Goal: Task Accomplishment & Management: Manage account settings

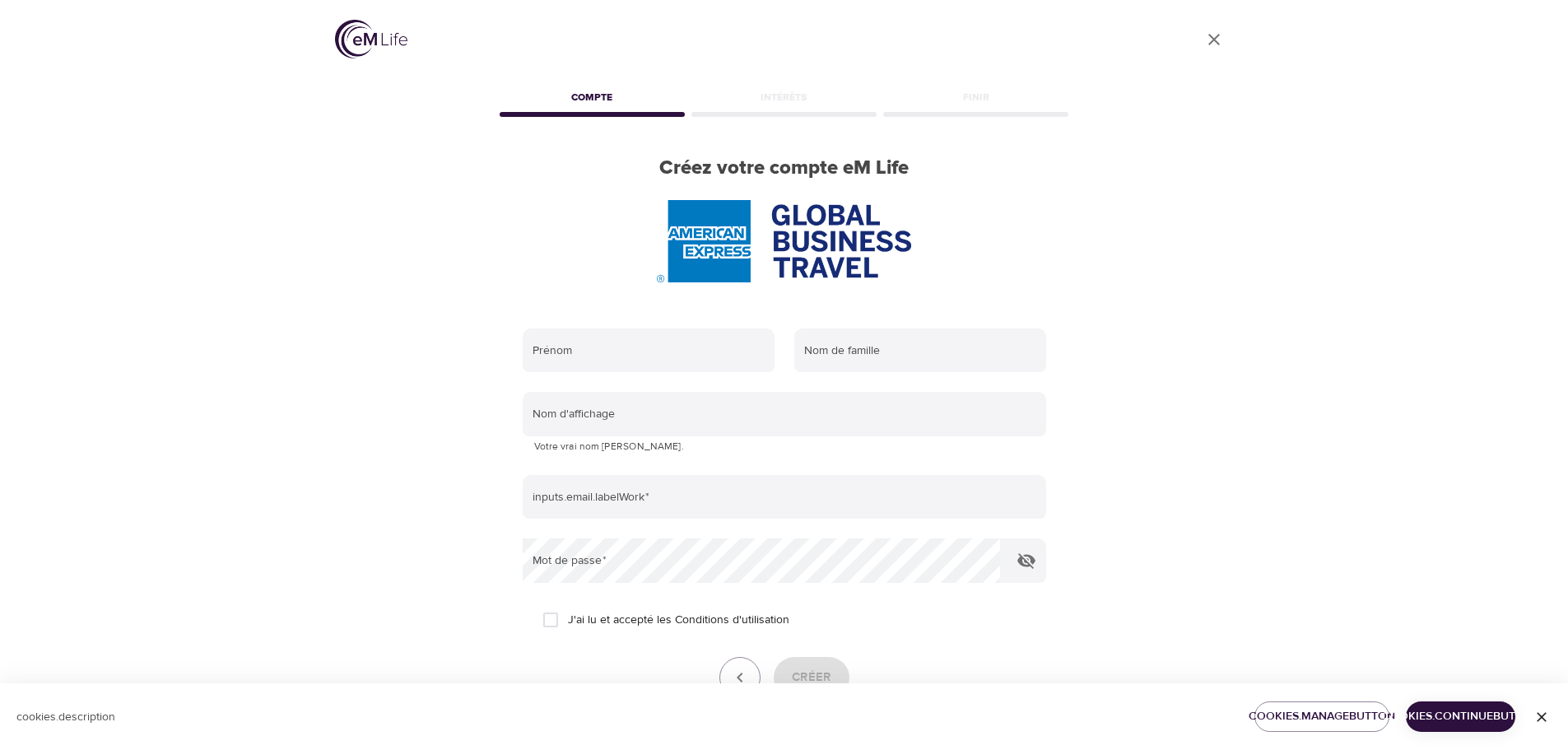
scroll to position [104, 0]
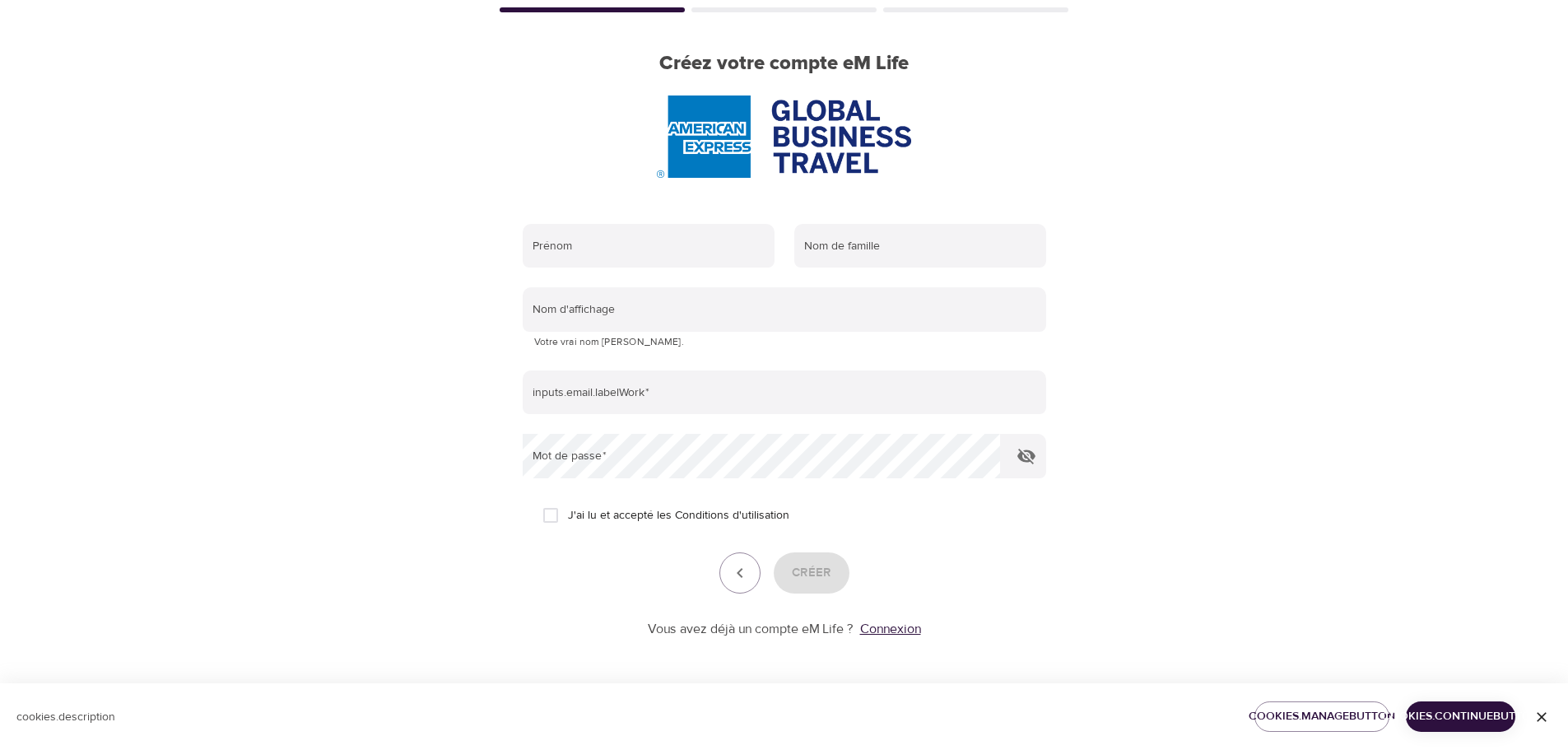
click at [893, 633] on link "Connexion" at bounding box center [890, 629] width 61 height 16
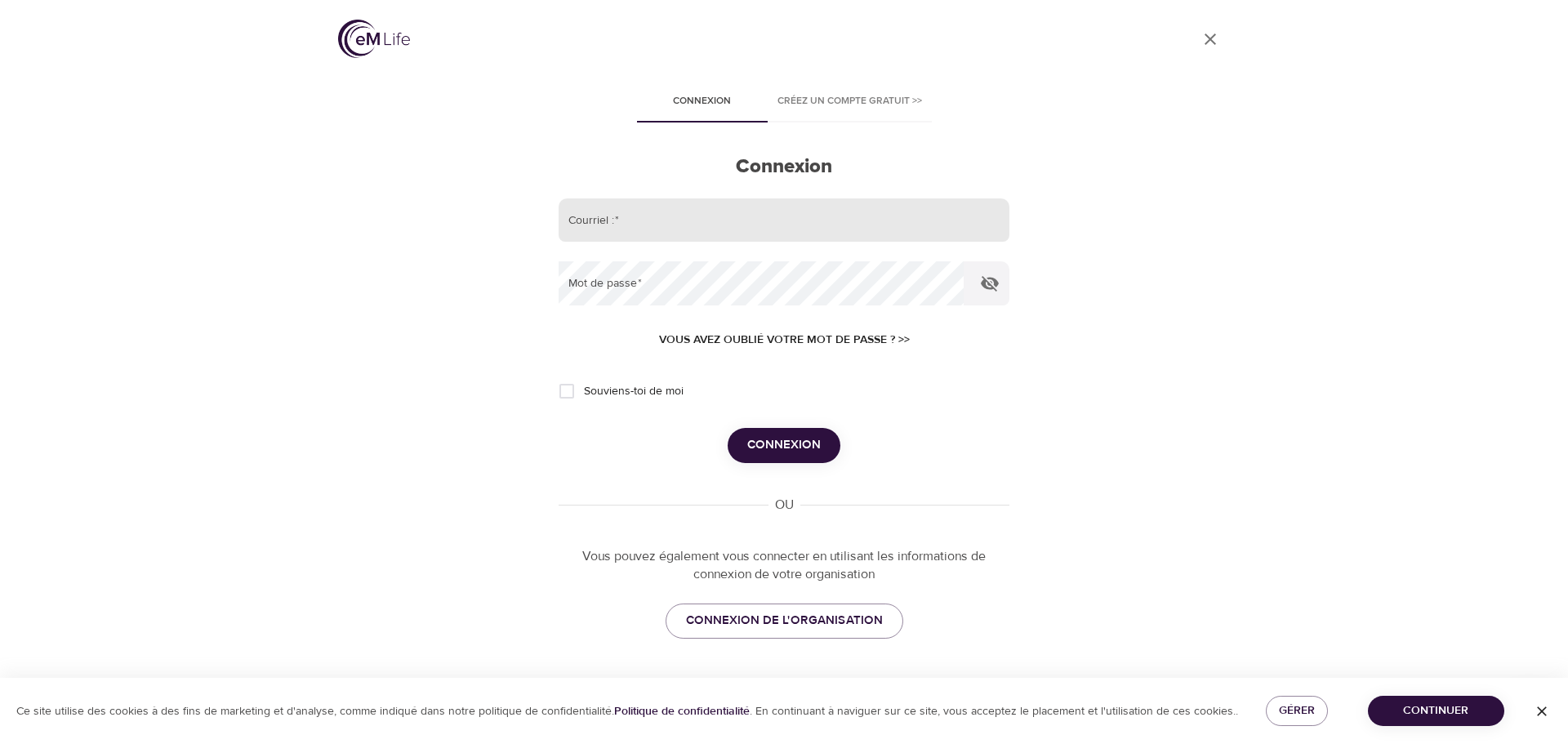
drag, startPoint x: 0, startPoint y: 0, endPoint x: 801, endPoint y: 221, distance: 830.9
click at [801, 221] on input "email" at bounding box center [784, 220] width 451 height 44
type input "[PERSON_NAME][EMAIL_ADDRESS][DOMAIN_NAME]"
click at [728, 428] on button "Connexion" at bounding box center [784, 445] width 113 height 34
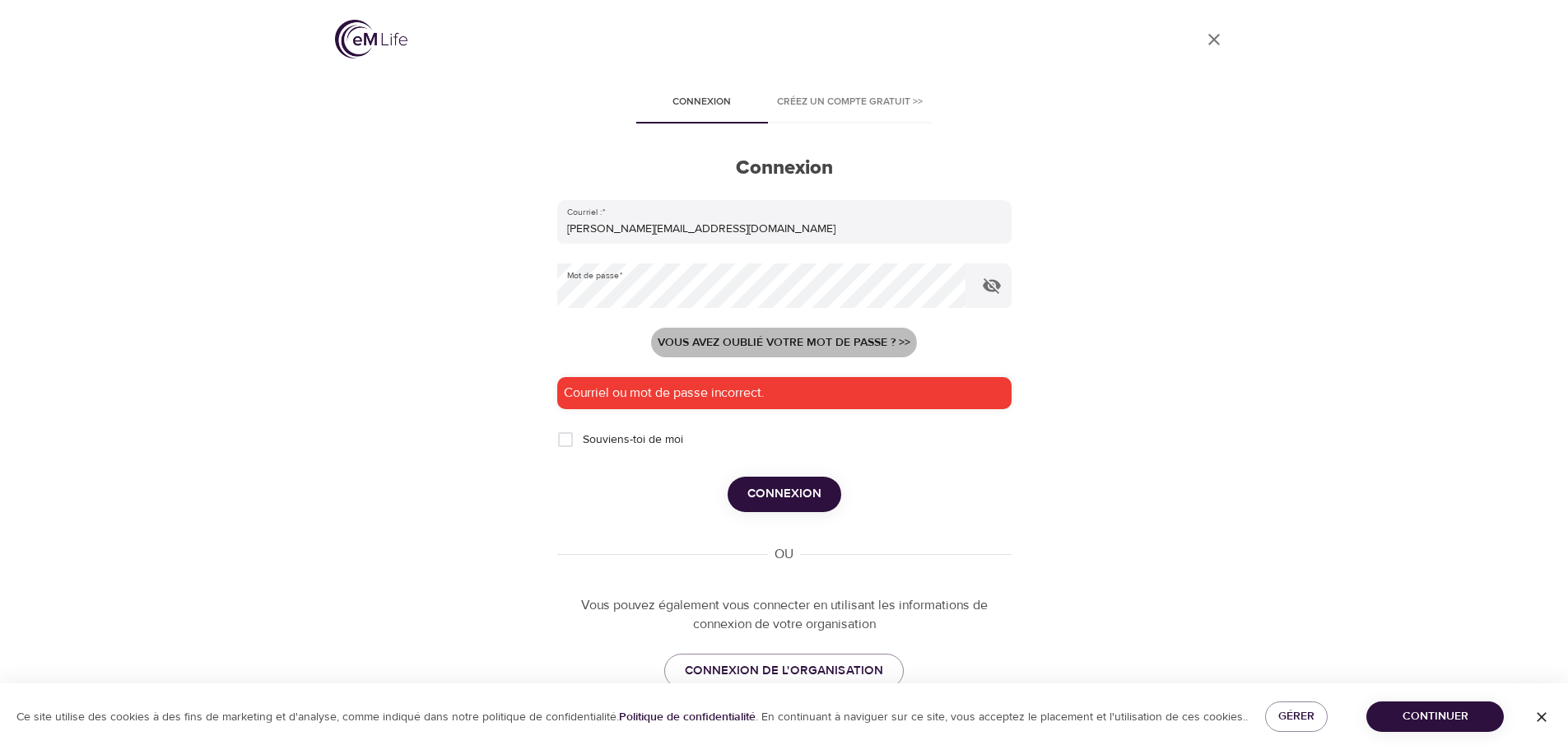
click at [756, 347] on span "Vous avez oublié votre mot de passe ? >>" at bounding box center [784, 343] width 252 height 20
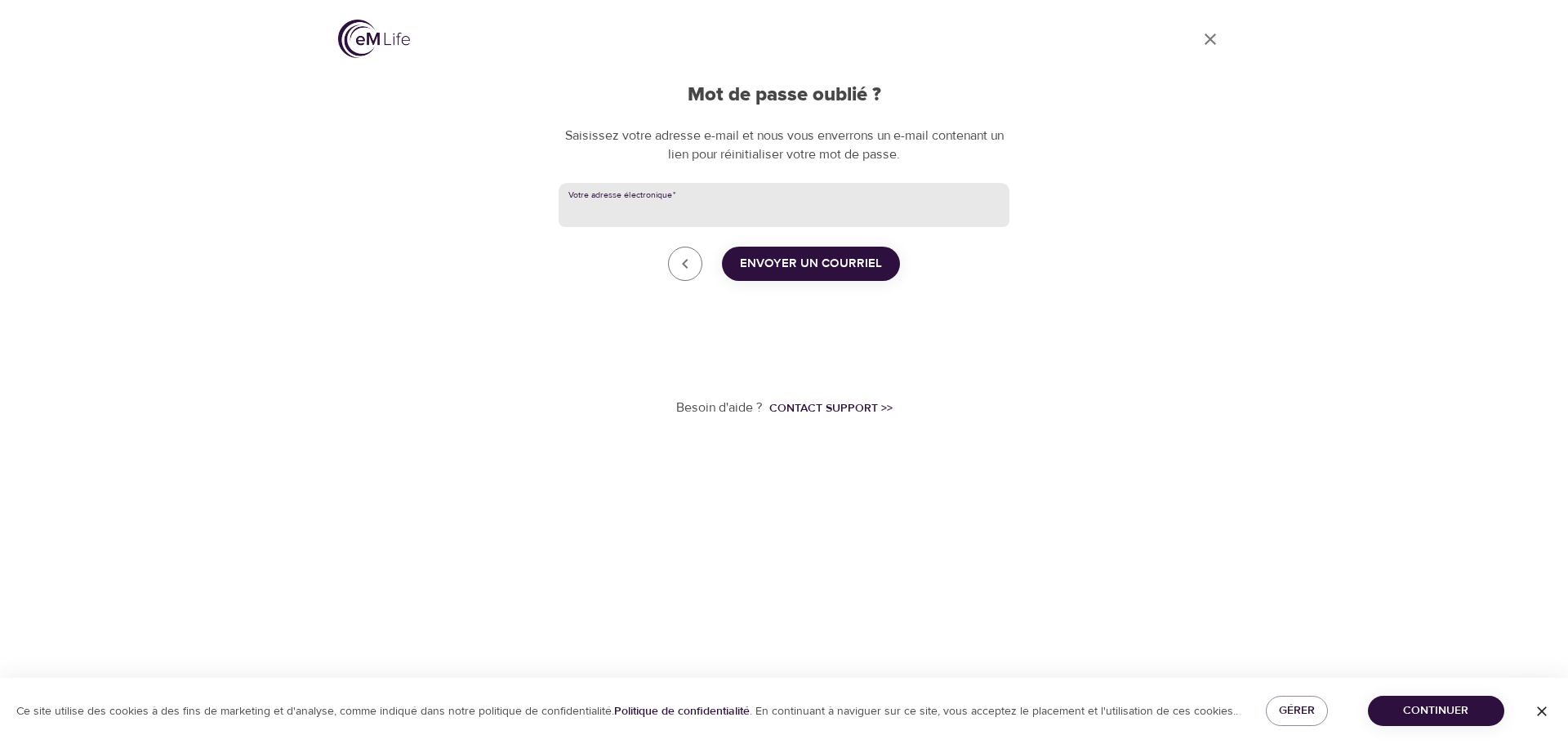
click at [744, 199] on input "Votre adresse électronique   *" at bounding box center [784, 205] width 451 height 44
type input "[PERSON_NAME][EMAIL_ADDRESS][DOMAIN_NAME]"
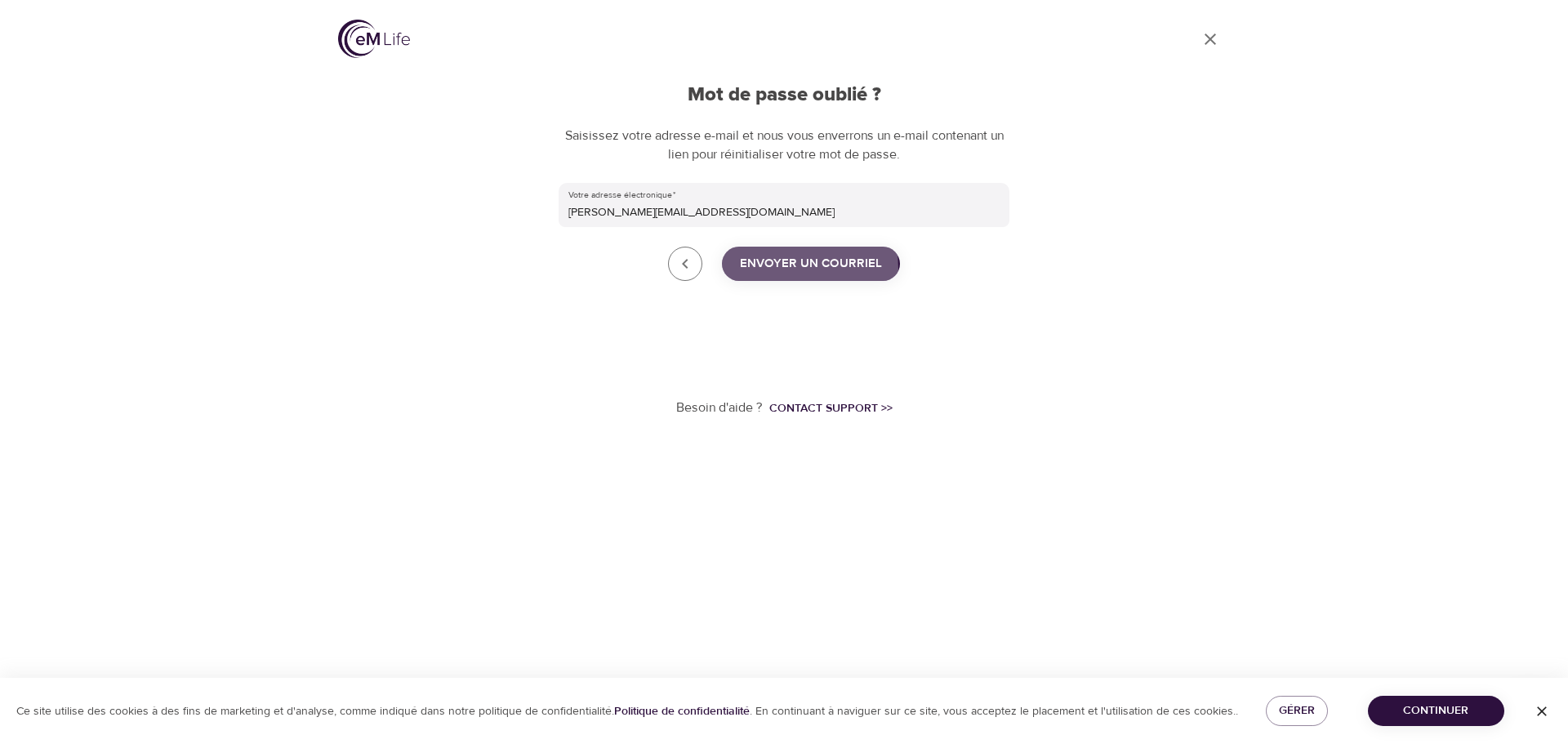
click at [764, 269] on span "Envoyer un courriel" at bounding box center [810, 263] width 142 height 21
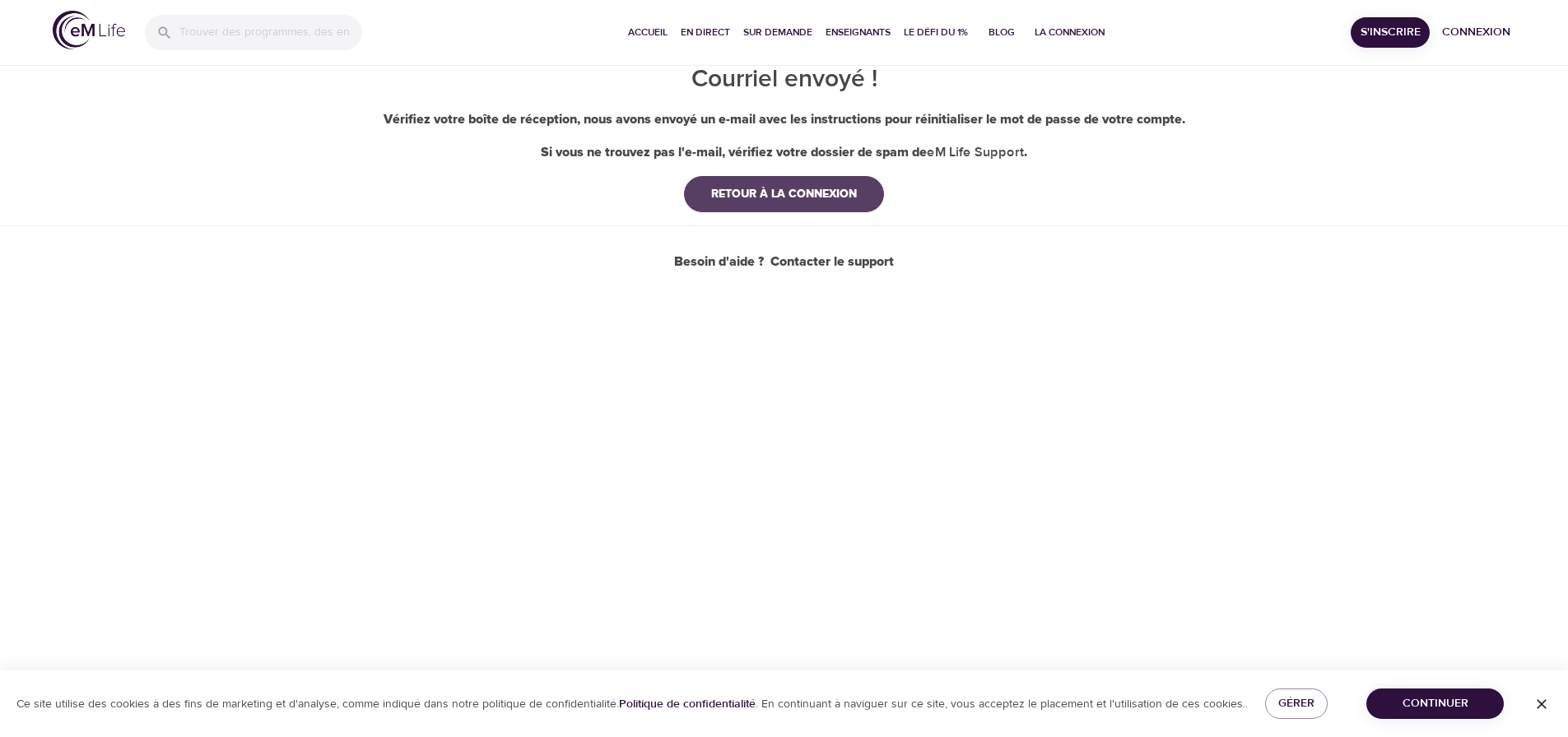
click at [750, 190] on div "RETOUR À LA CONNEXION" at bounding box center [784, 194] width 172 height 16
